Goal: Information Seeking & Learning: Learn about a topic

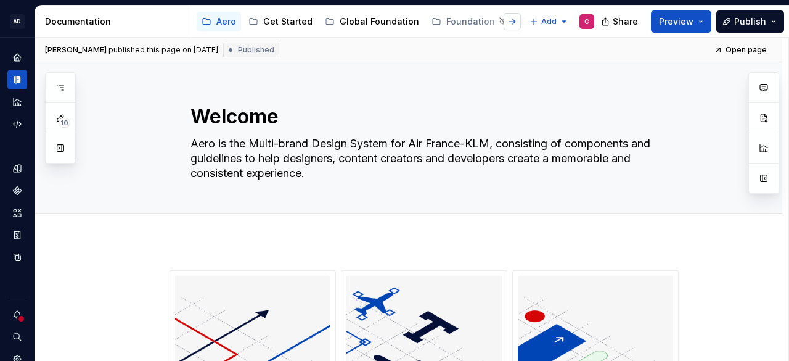
click at [506, 18] on button "button" at bounding box center [511, 21] width 17 height 17
click at [434, 17] on div "Content" at bounding box center [446, 21] width 35 height 12
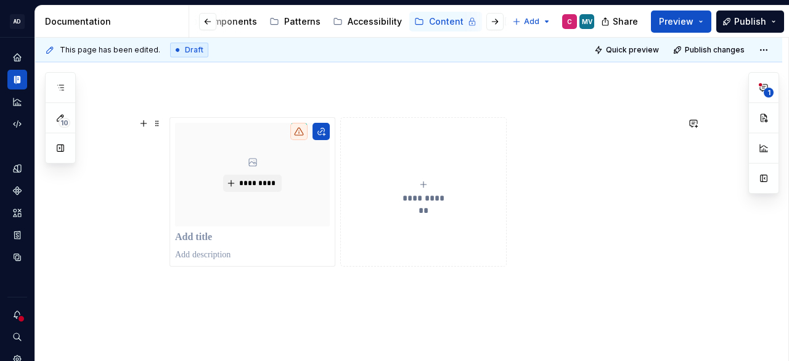
scroll to position [195, 0]
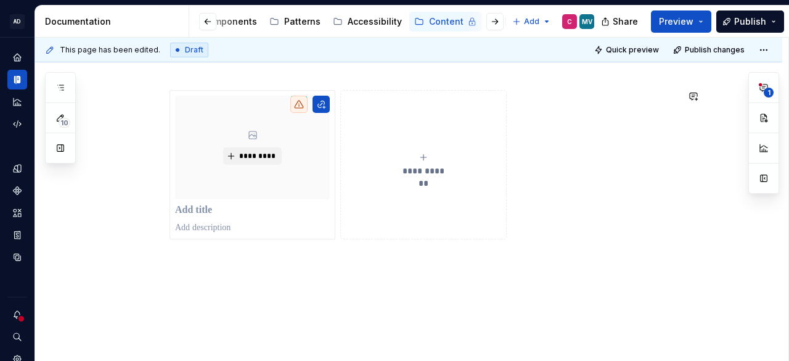
type textarea "*"
click at [283, 266] on div "**********" at bounding box center [408, 196] width 747 height 331
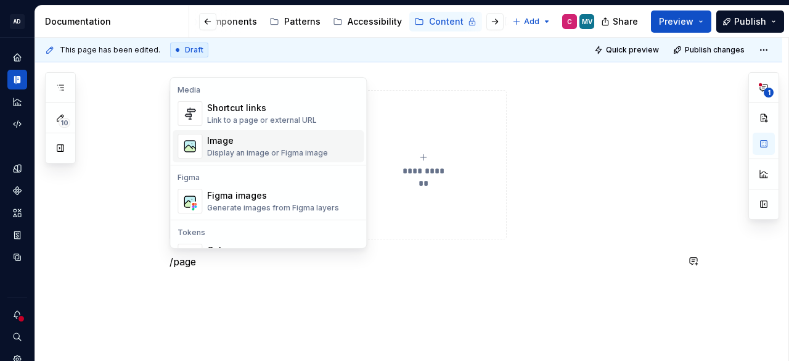
scroll to position [26, 0]
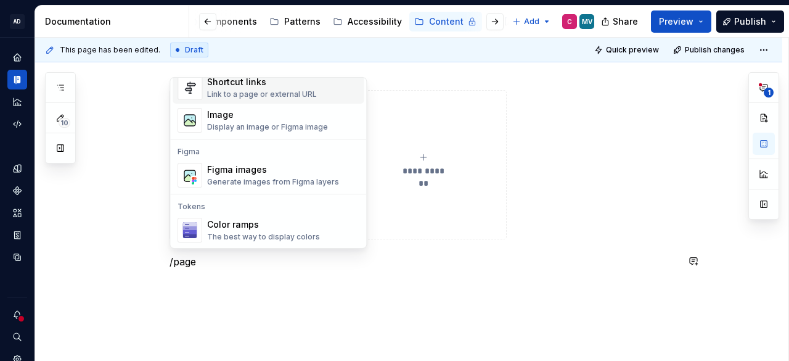
click at [294, 91] on div "Link to a page or external URL" at bounding box center [262, 94] width 110 height 10
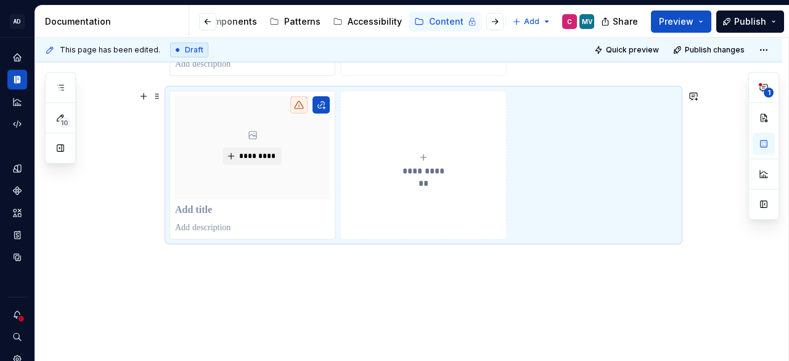
scroll to position [296, 0]
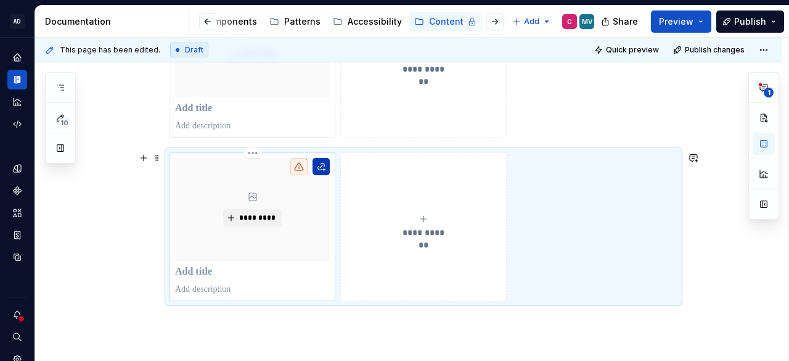
click at [326, 162] on button "button" at bounding box center [320, 166] width 17 height 17
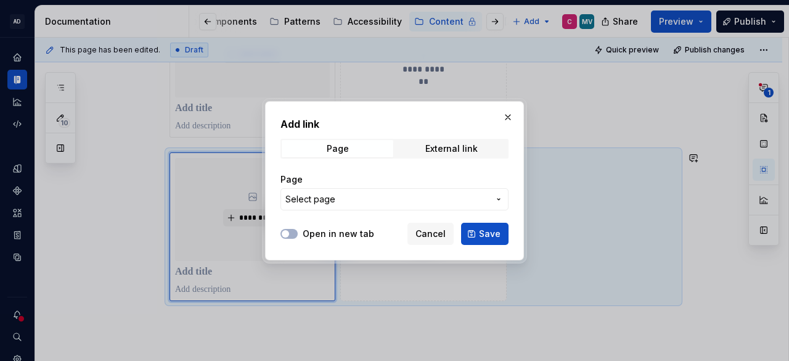
drag, startPoint x: 350, startPoint y: 206, endPoint x: 353, endPoint y: 198, distance: 9.0
click at [350, 206] on button "Select page" at bounding box center [394, 199] width 228 height 22
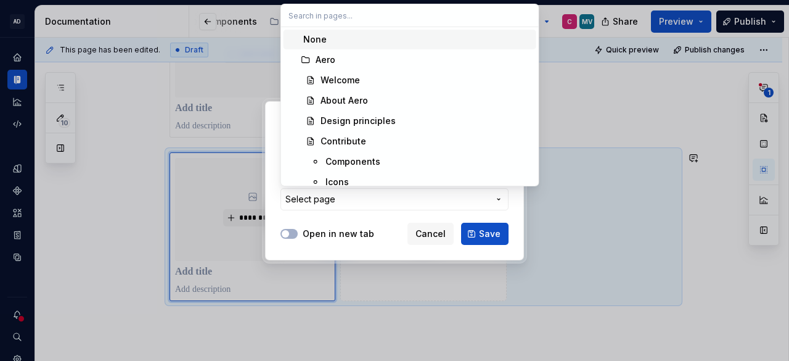
click at [353, 198] on div "Add link Page External link Page Select page Open in new tab Cancel Save" at bounding box center [394, 180] width 789 height 361
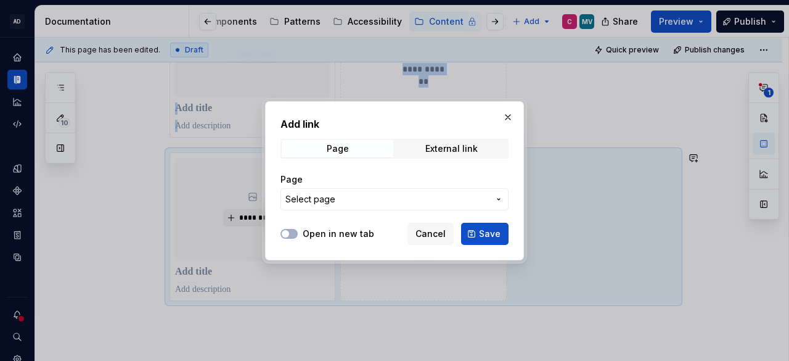
click at [353, 198] on span "Select page" at bounding box center [386, 199] width 203 height 12
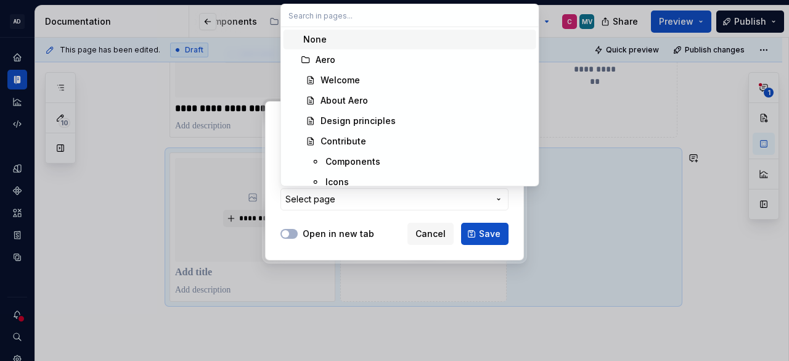
click at [425, 234] on div "Add link Page External link Page Select page Open in new tab Cancel Save" at bounding box center [394, 180] width 789 height 361
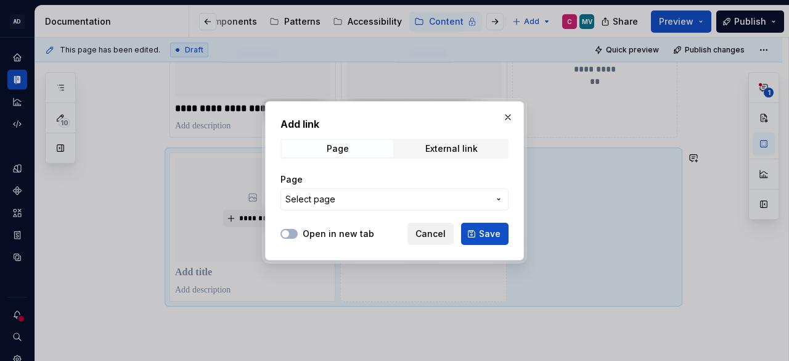
click at [430, 230] on span "Cancel" at bounding box center [430, 233] width 30 height 12
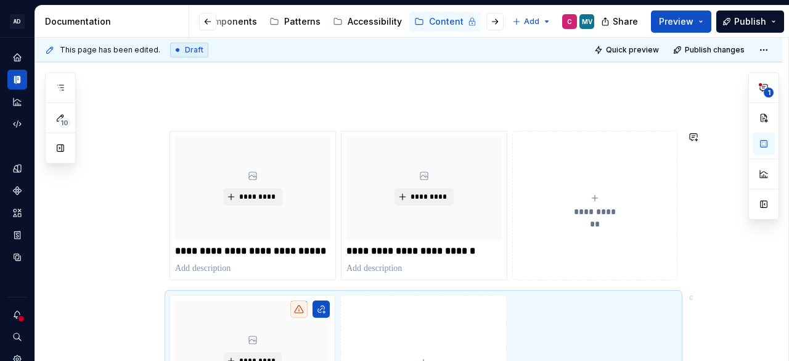
scroll to position [173, 0]
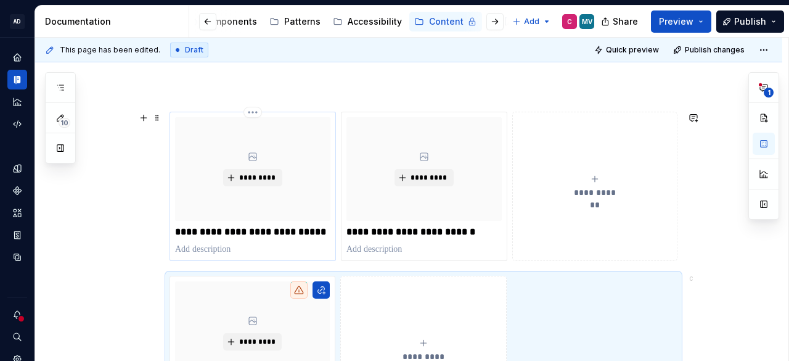
click at [293, 229] on p "**********" at bounding box center [252, 232] width 155 height 12
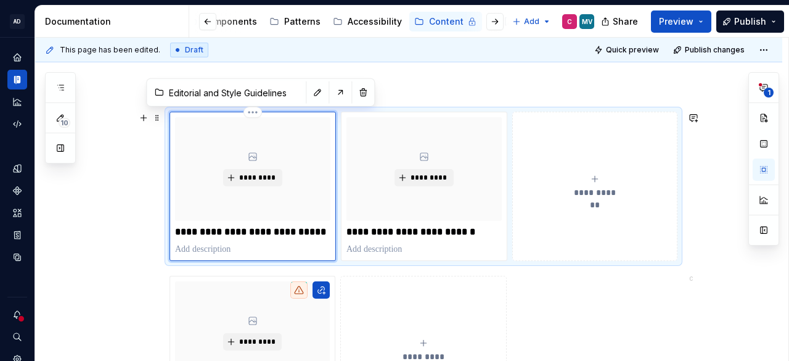
click at [299, 238] on div "**********" at bounding box center [252, 186] width 155 height 138
click at [290, 243] on p at bounding box center [252, 249] width 155 height 12
click at [287, 255] on div "**********" at bounding box center [252, 186] width 166 height 149
click at [158, 267] on div "**********" at bounding box center [408, 299] width 747 height 495
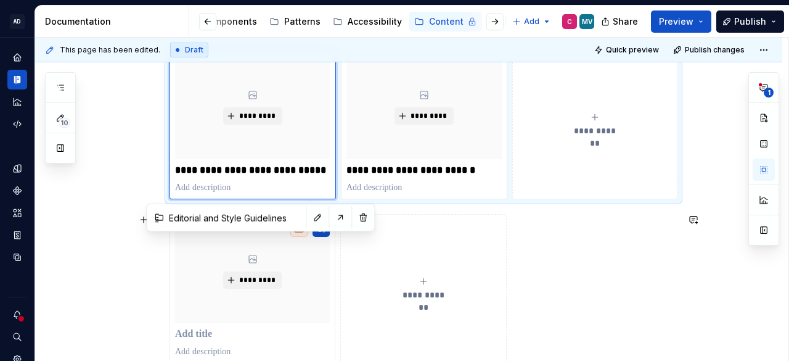
click at [73, 219] on div "**********" at bounding box center [408, 238] width 747 height 495
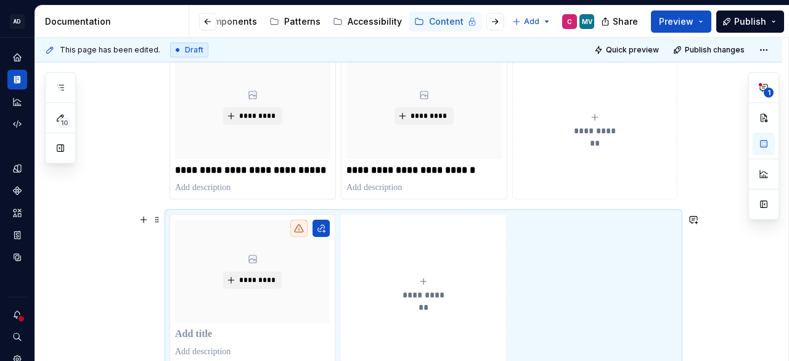
scroll to position [235, 0]
click at [266, 179] on div "**********" at bounding box center [252, 124] width 155 height 138
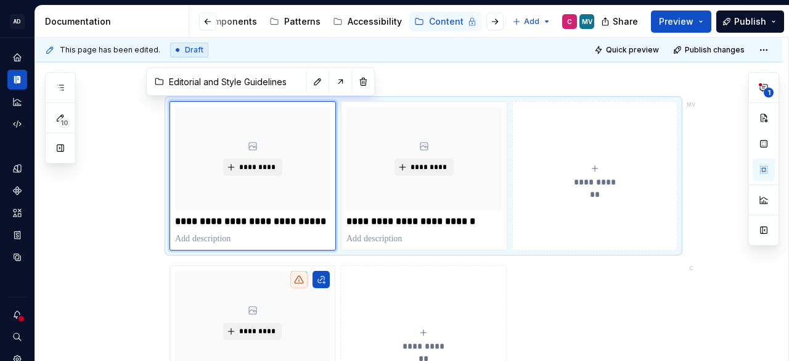
scroll to position [185, 0]
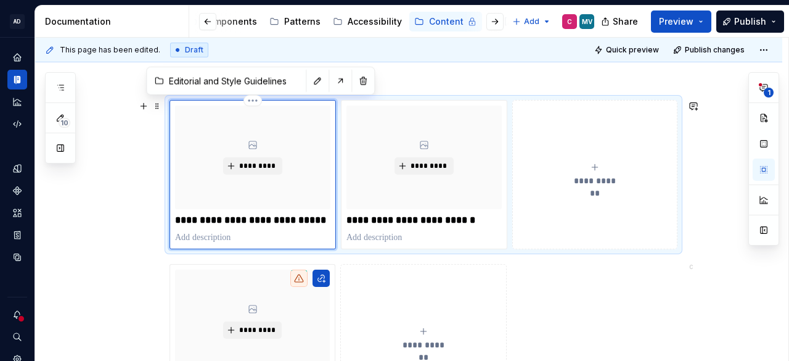
click at [289, 226] on div "**********" at bounding box center [252, 174] width 155 height 138
click at [332, 82] on button "button" at bounding box center [340, 80] width 17 height 17
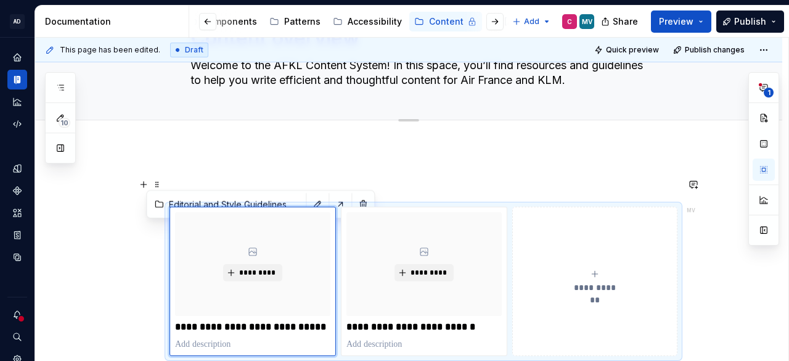
scroll to position [62, 0]
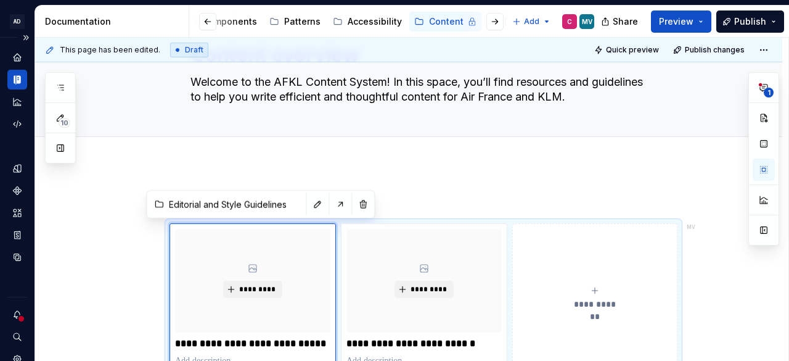
click at [22, 77] on icon "Documentation" at bounding box center [17, 79] width 11 height 11
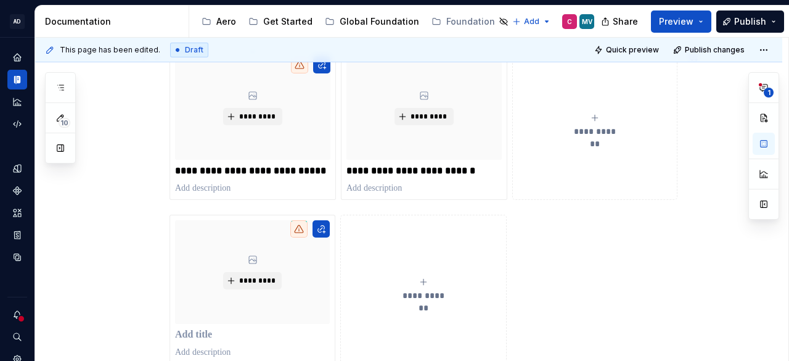
scroll to position [247, 0]
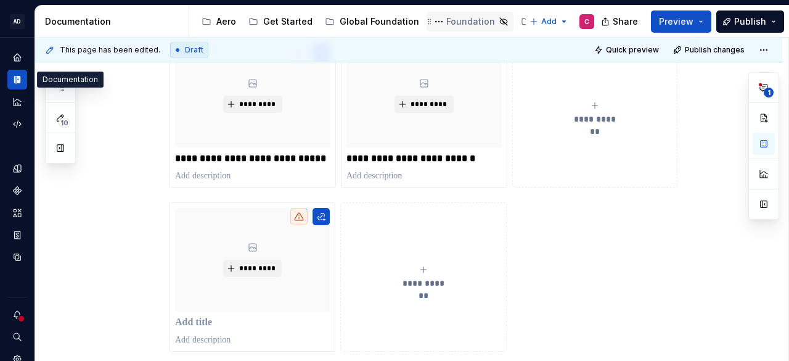
click at [474, 17] on div "Foundation" at bounding box center [470, 21] width 49 height 12
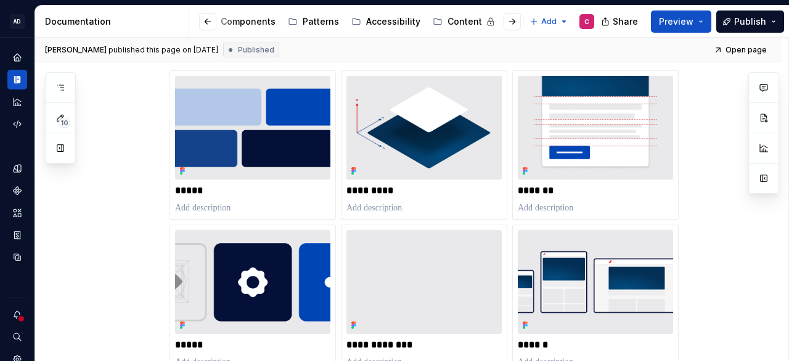
scroll to position [0, 318]
click at [449, 18] on div "Content" at bounding box center [461, 21] width 35 height 12
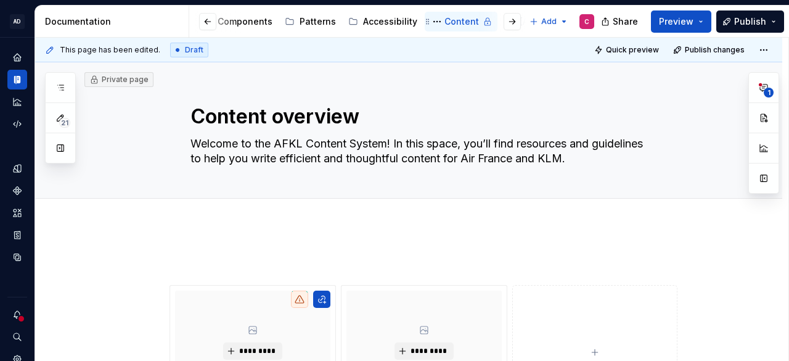
click at [453, 23] on div "Content" at bounding box center [461, 21] width 35 height 12
click at [452, 15] on div "Content" at bounding box center [461, 21] width 35 height 12
type textarea "*"
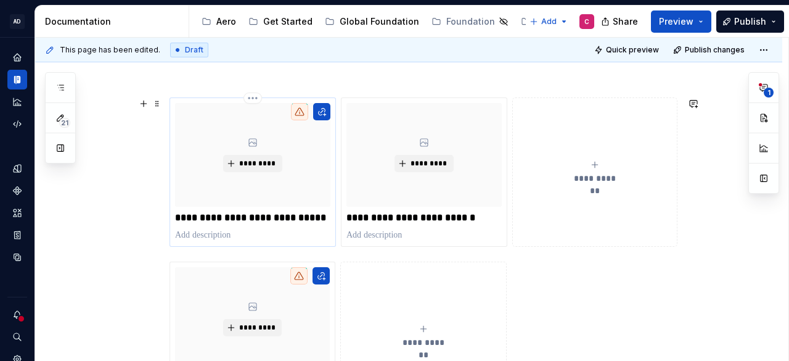
scroll to position [194, 0]
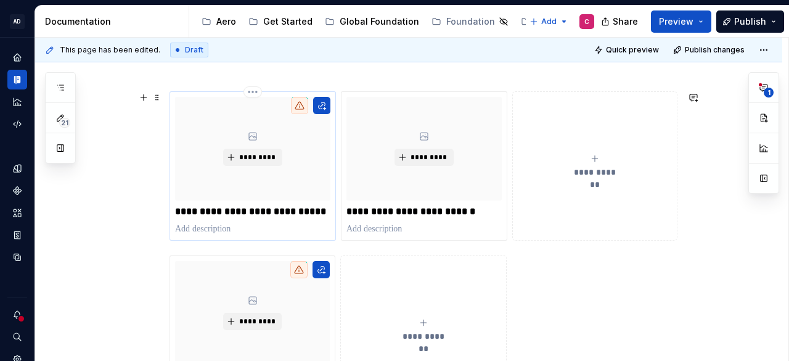
click at [285, 211] on p "**********" at bounding box center [252, 211] width 155 height 12
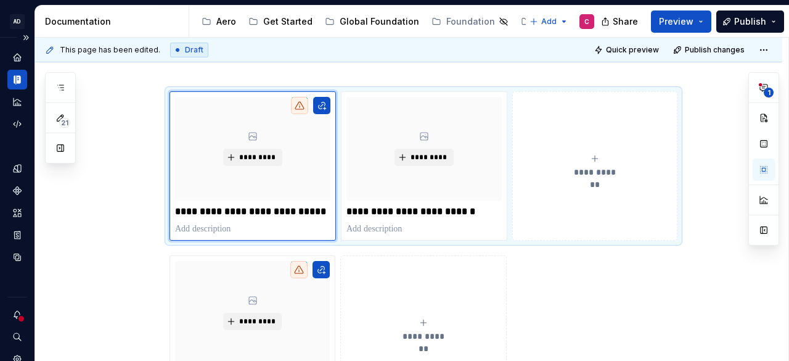
click at [14, 82] on icon "Documentation" at bounding box center [17, 79] width 11 height 11
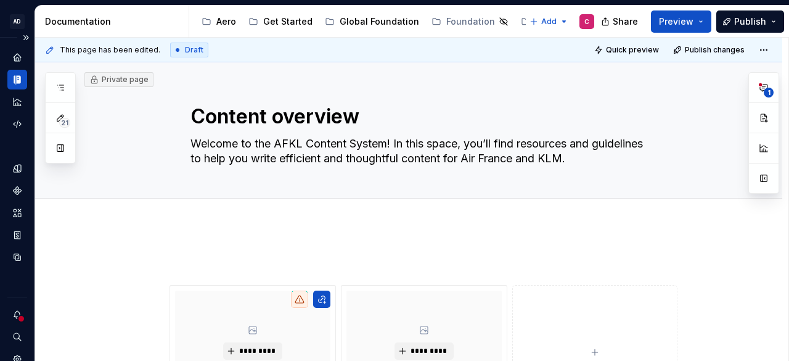
click at [14, 82] on icon "Documentation" at bounding box center [17, 79] width 11 height 11
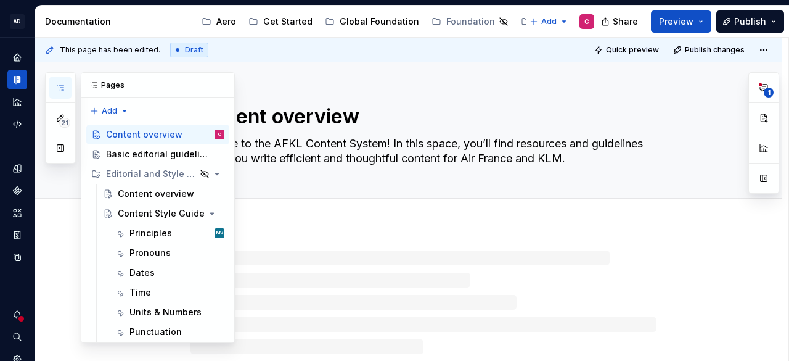
click at [73, 88] on div "21" at bounding box center [60, 117] width 31 height 91
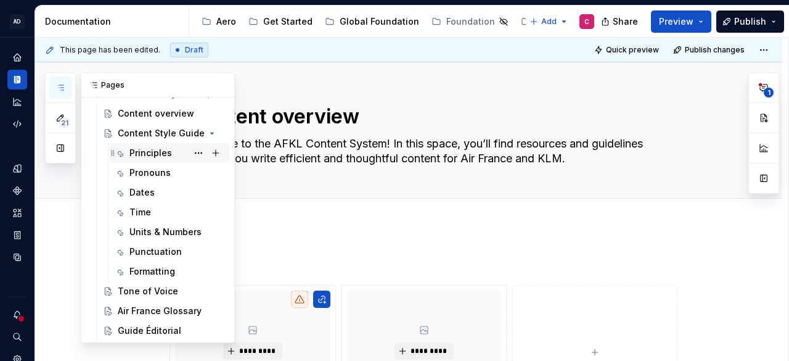
scroll to position [62, 0]
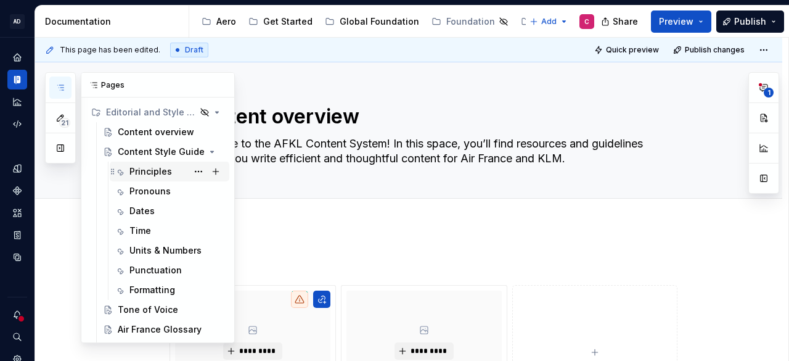
click at [152, 169] on div "Principles" at bounding box center [150, 171] width 43 height 12
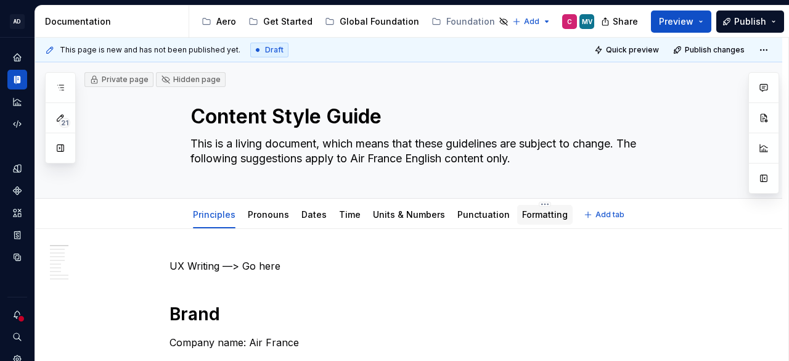
scroll to position [185, 0]
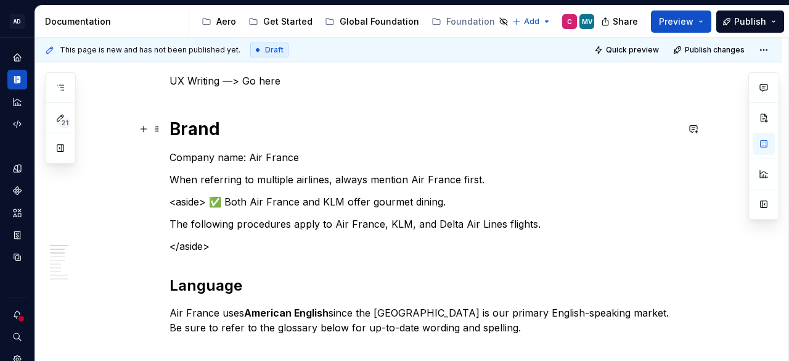
click at [395, 136] on h1 "Brand" at bounding box center [423, 129] width 508 height 22
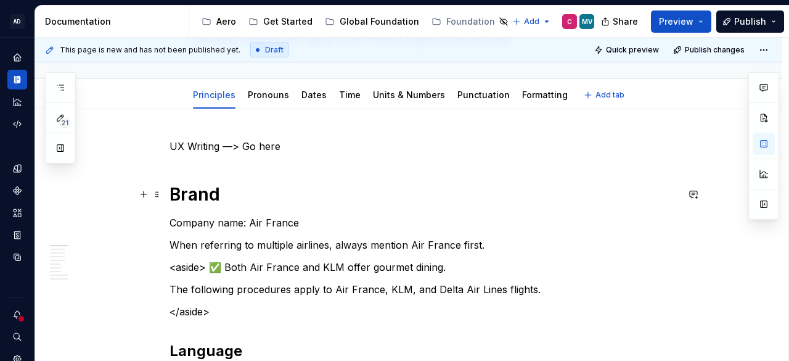
scroll to position [62, 0]
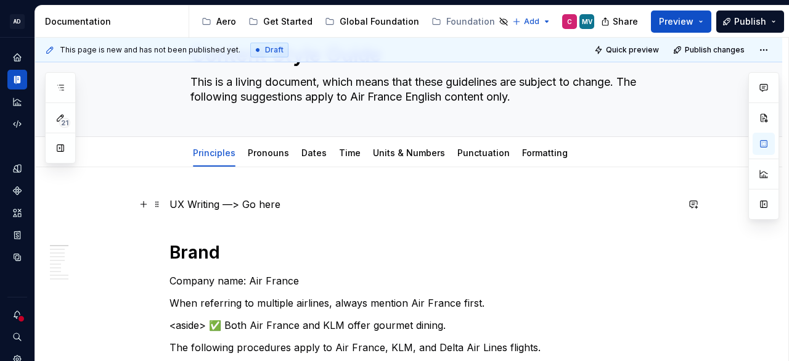
click at [328, 203] on p "UX Writing —> Go here" at bounding box center [423, 204] width 508 height 15
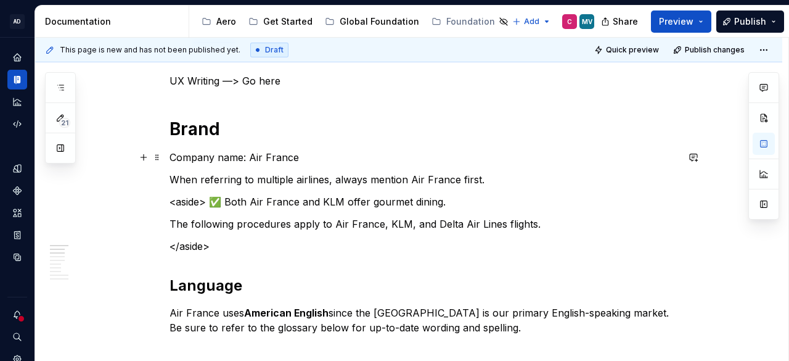
scroll to position [0, 0]
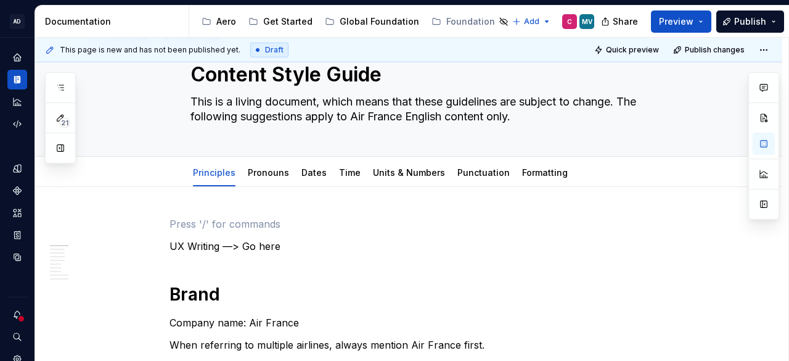
scroll to position [62, 0]
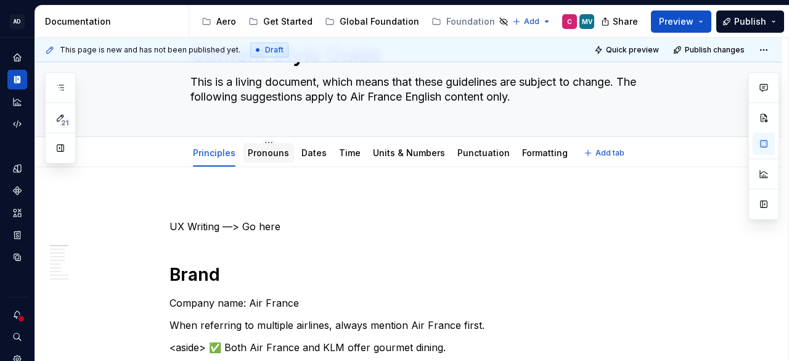
click at [275, 148] on link "Pronouns" at bounding box center [268, 152] width 41 height 10
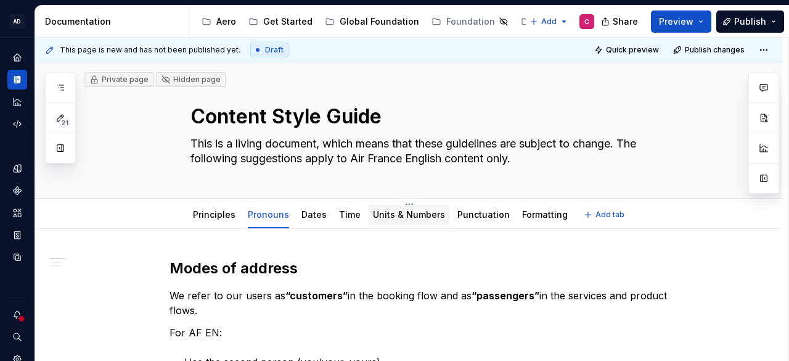
click at [419, 216] on link "Units & Numbers" at bounding box center [409, 214] width 72 height 10
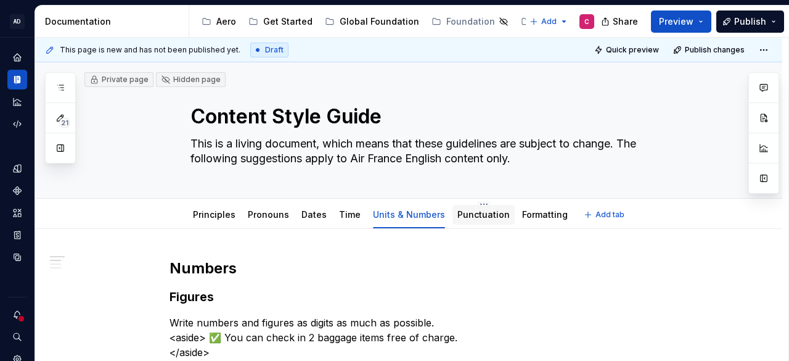
click at [472, 208] on div "Punctuation" at bounding box center [483, 214] width 52 height 12
click at [482, 218] on link "Punctuation" at bounding box center [483, 214] width 52 height 10
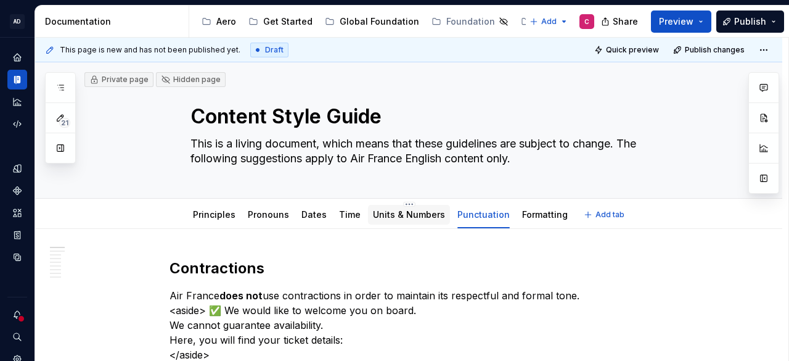
click at [417, 214] on link "Units & Numbers" at bounding box center [409, 214] width 72 height 10
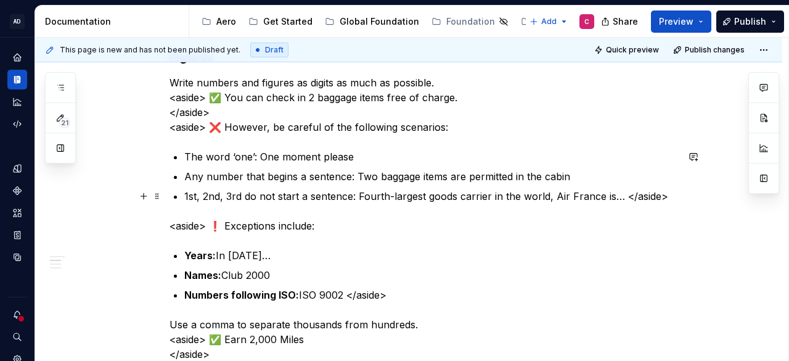
scroll to position [247, 0]
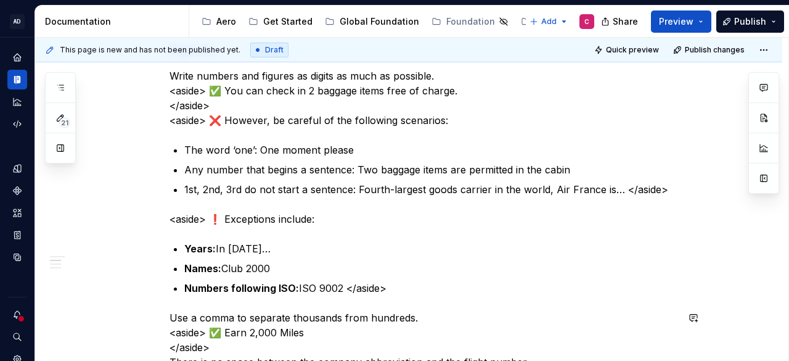
type textarea "*"
